Goal: Task Accomplishment & Management: Complete application form

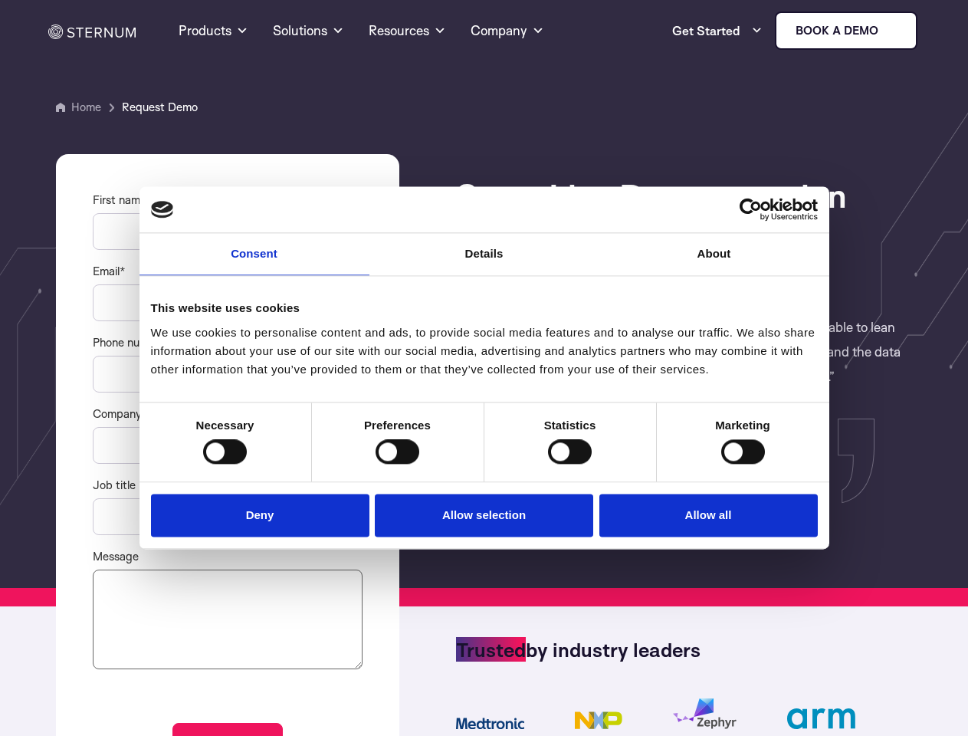
click at [254, 264] on link "Consent" at bounding box center [255, 254] width 230 height 42
click at [484, 264] on link "Details" at bounding box center [484, 254] width 230 height 42
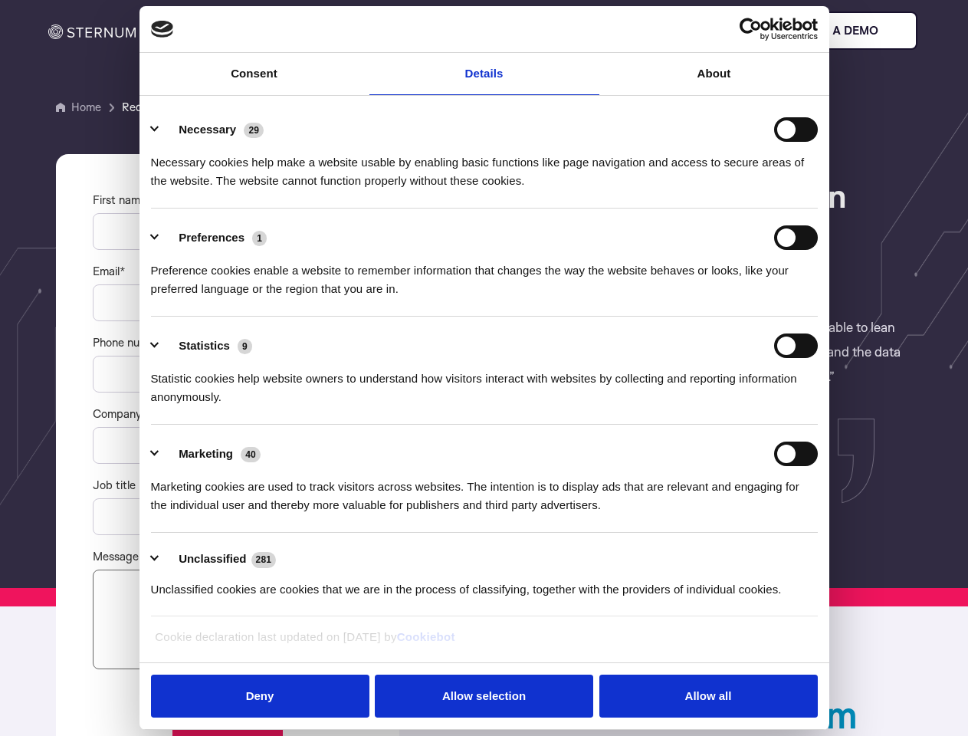
click at [714, 190] on div "Necessary cookies help make a website usable by enabling basic functions like p…" at bounding box center [484, 166] width 667 height 48
click at [225, 406] on div "Statistic cookies help website owners to understand how visitors interact with …" at bounding box center [484, 382] width 667 height 48
click at [397, 406] on div "Statistic cookies help website owners to understand how visitors interact with …" at bounding box center [484, 382] width 667 height 48
click at [570, 406] on div "Statistic cookies help website owners to understand how visitors interact with …" at bounding box center [484, 382] width 667 height 48
click at [743, 406] on div "Statistic cookies help website owners to understand how visitors interact with …" at bounding box center [484, 382] width 667 height 48
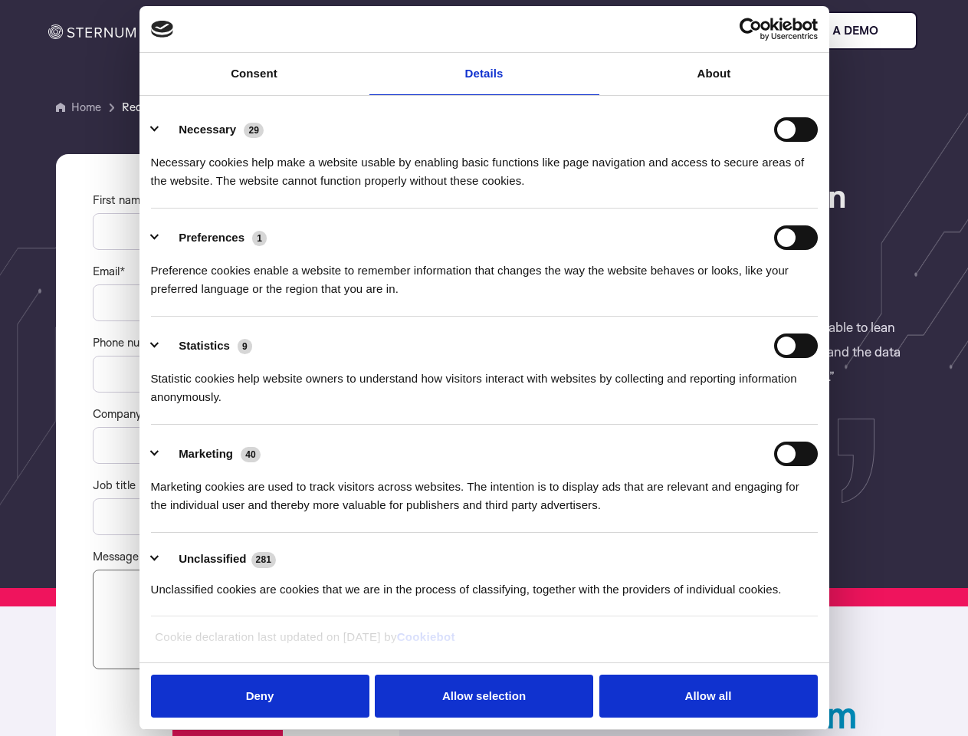
click at [264, 514] on li "Marketing 40 Marketing cookies are used to track visitors across websites. The …" at bounding box center [484, 479] width 667 height 108
click at [484, 514] on li "Marketing 40 Marketing cookies are used to track visitors across websites. The …" at bounding box center [484, 479] width 667 height 108
click at [704, 514] on li "Marketing 40 Marketing cookies are used to track visitors across websites. The …" at bounding box center [484, 479] width 667 height 108
